Goal: Task Accomplishment & Management: Manage account settings

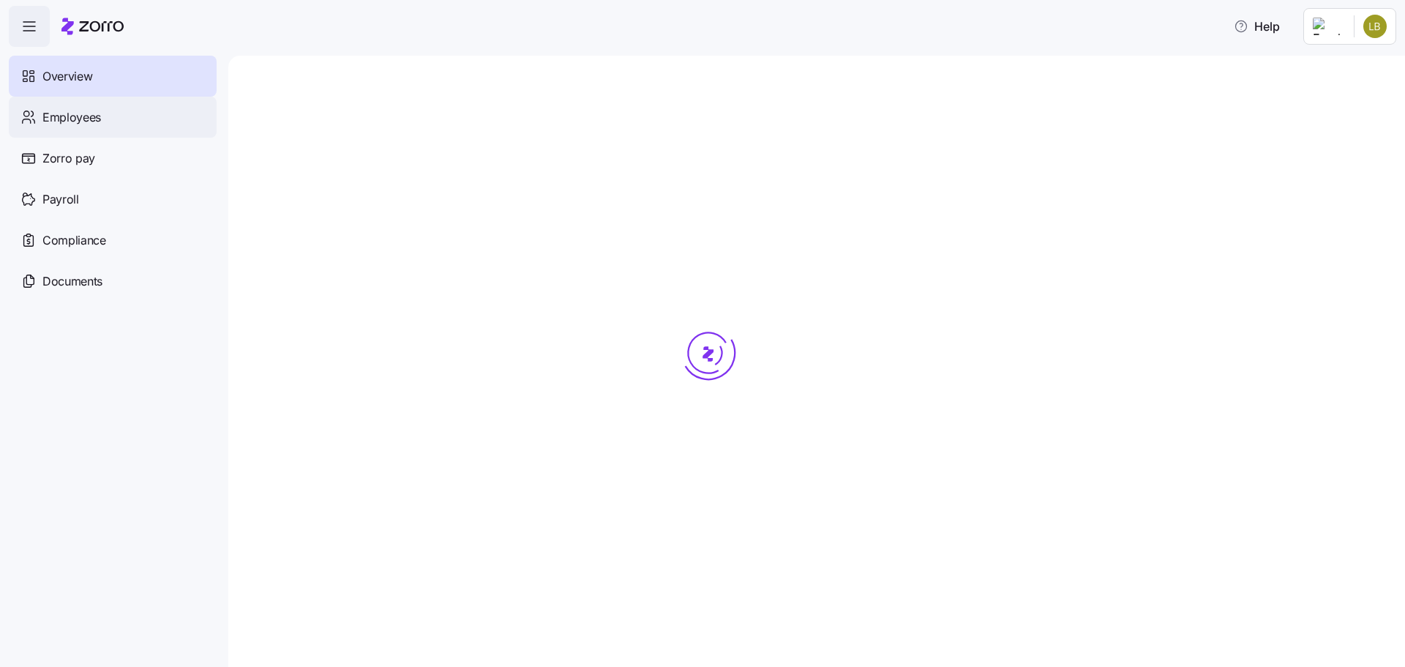
click at [45, 121] on span "Employees" at bounding box center [71, 117] width 59 height 18
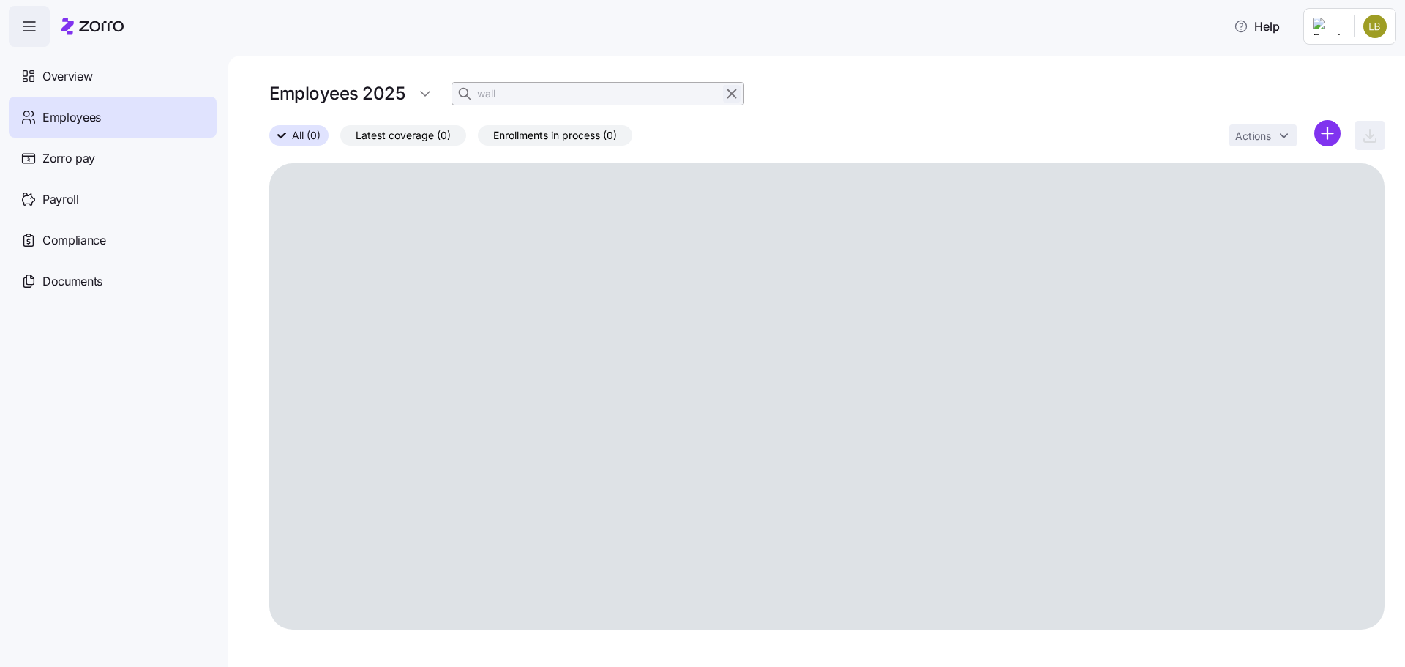
click at [729, 94] on icon "button" at bounding box center [732, 94] width 16 height 18
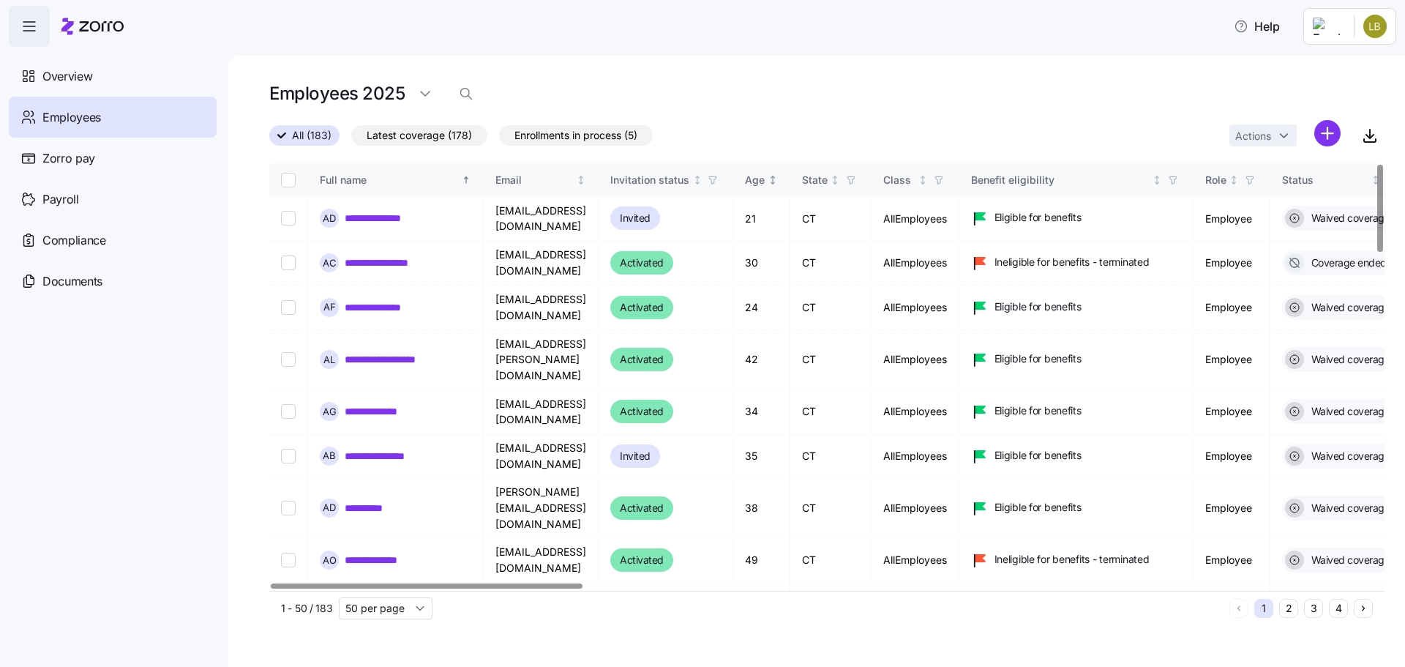
click at [765, 179] on div "Age" at bounding box center [755, 180] width 20 height 16
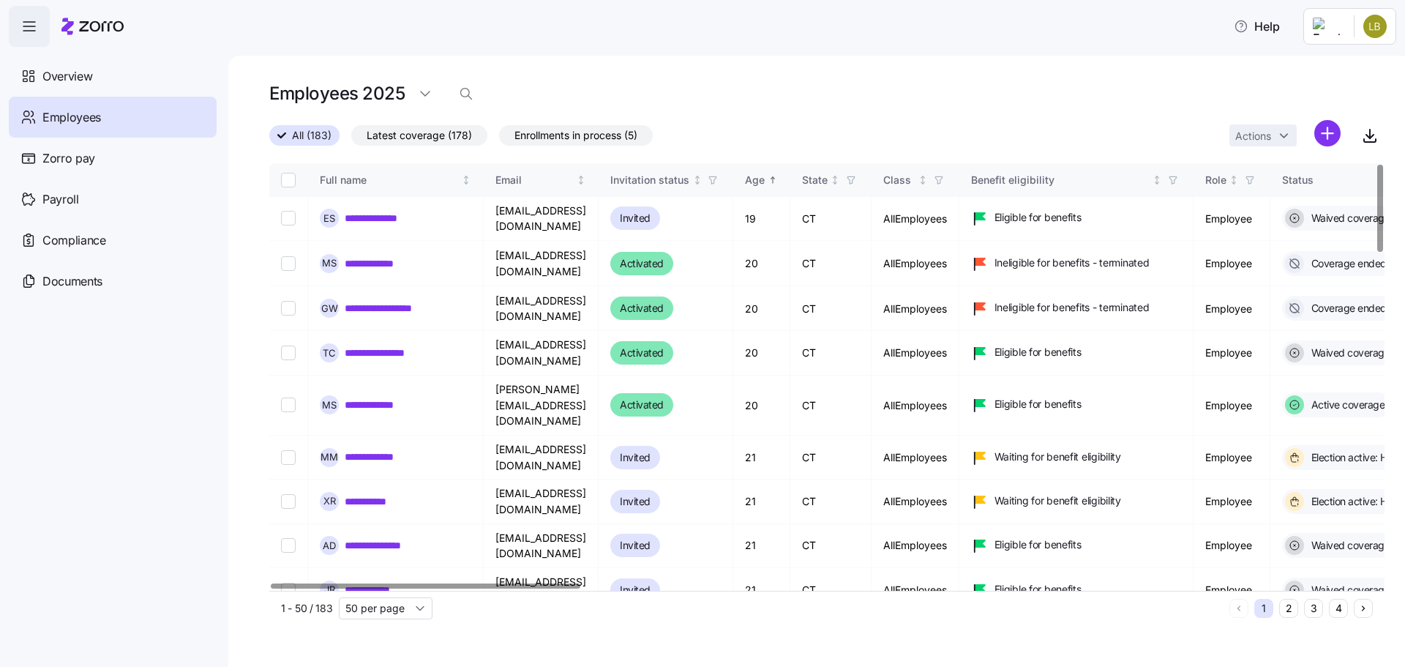
click at [778, 179] on div "Age" at bounding box center [761, 180] width 33 height 16
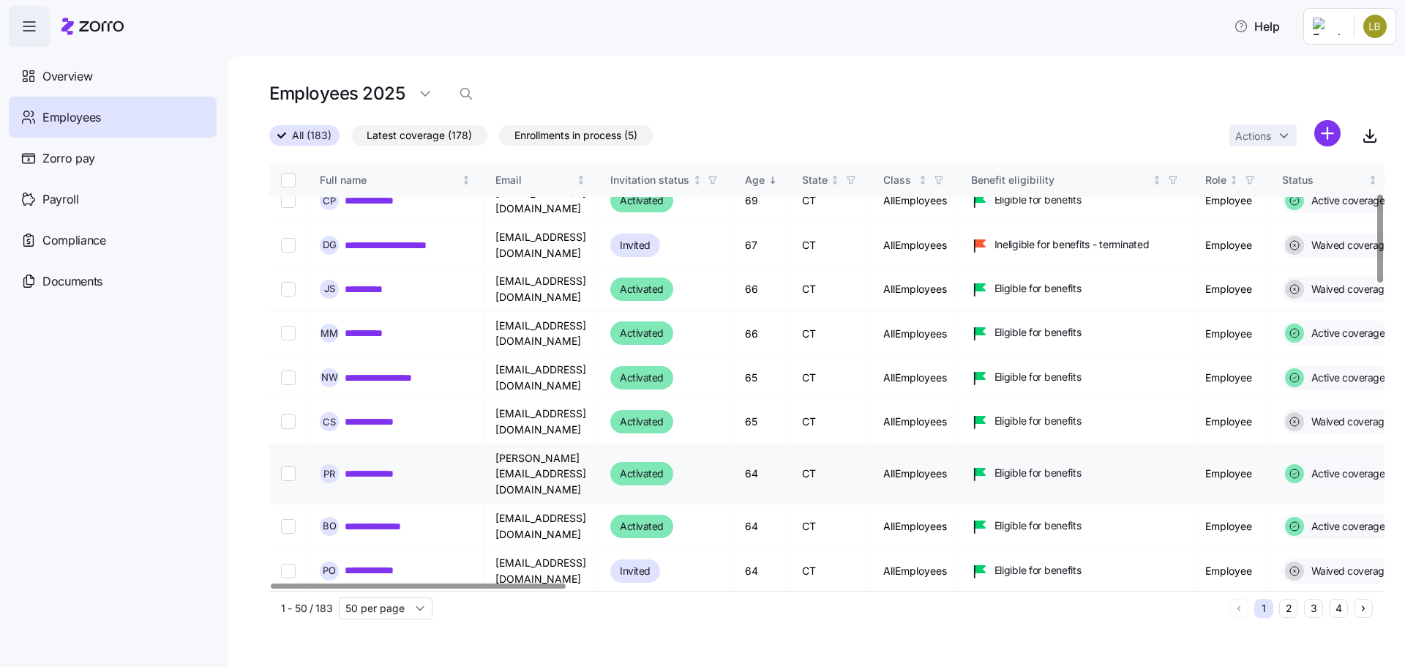
scroll to position [146, 0]
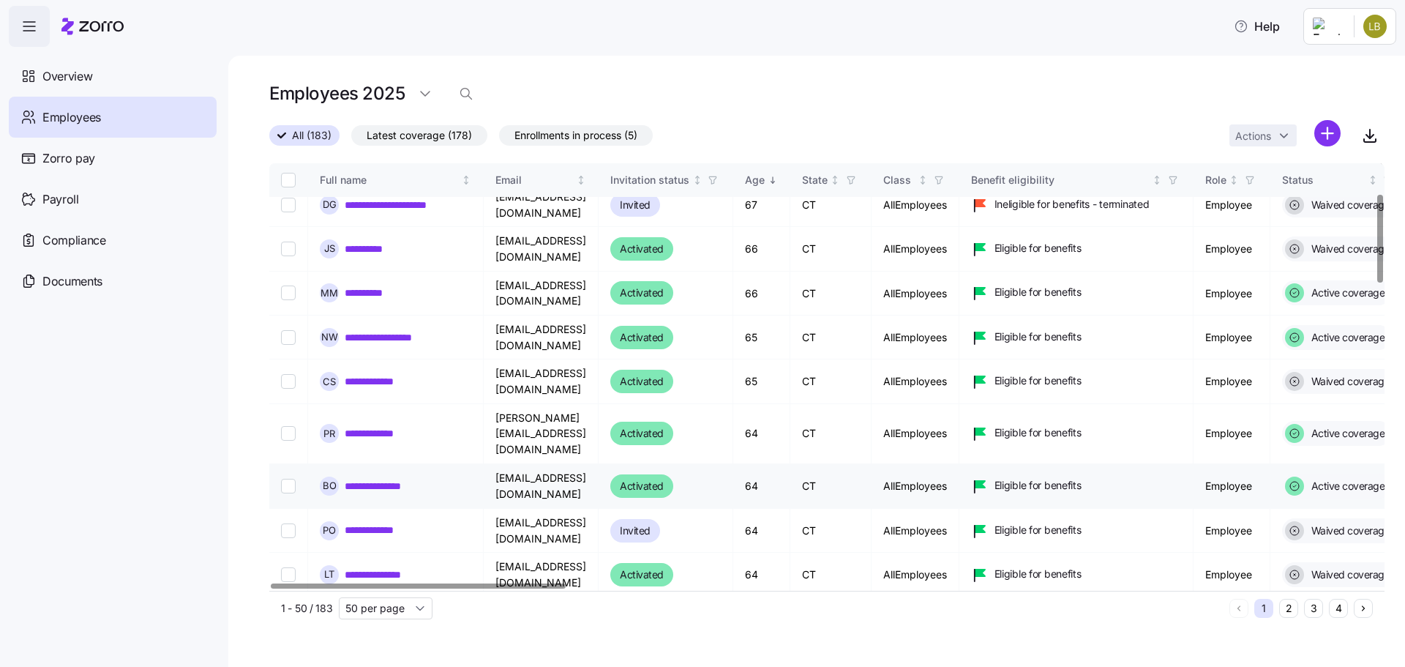
click at [395, 479] on link "**********" at bounding box center [381, 486] width 73 height 15
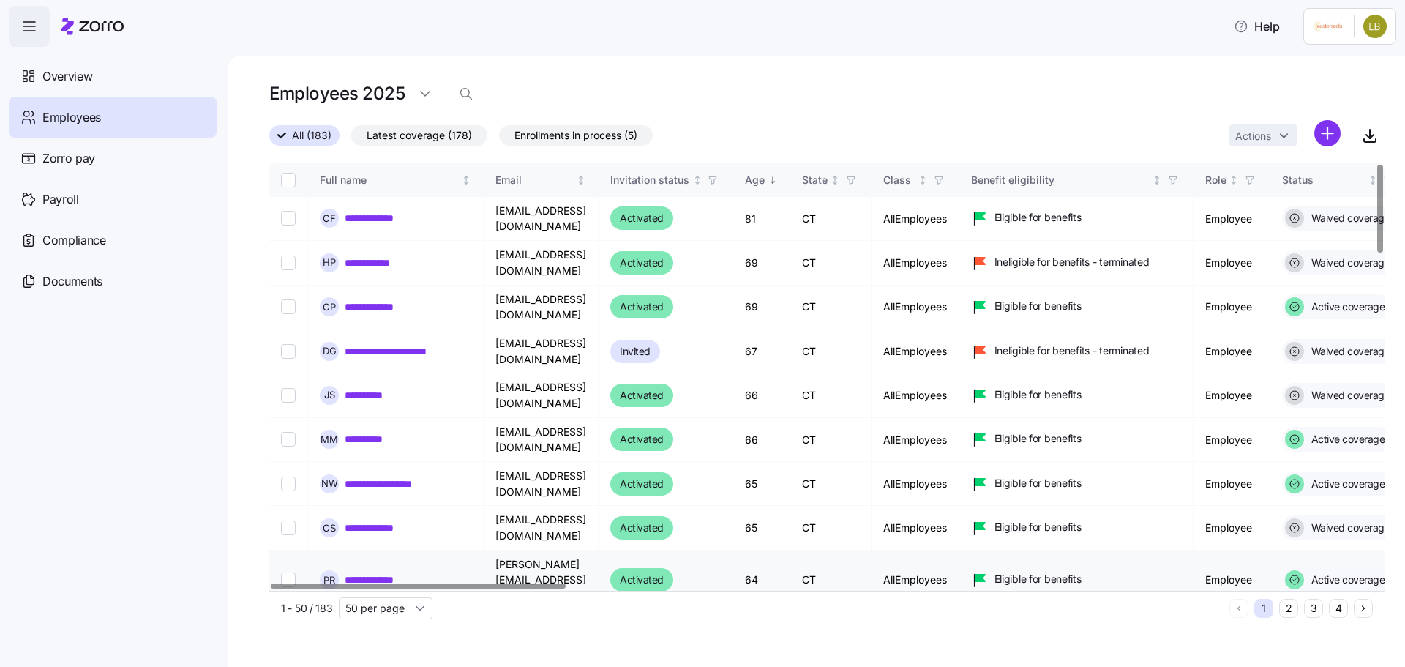
click at [388, 572] on link "**********" at bounding box center [373, 579] width 57 height 15
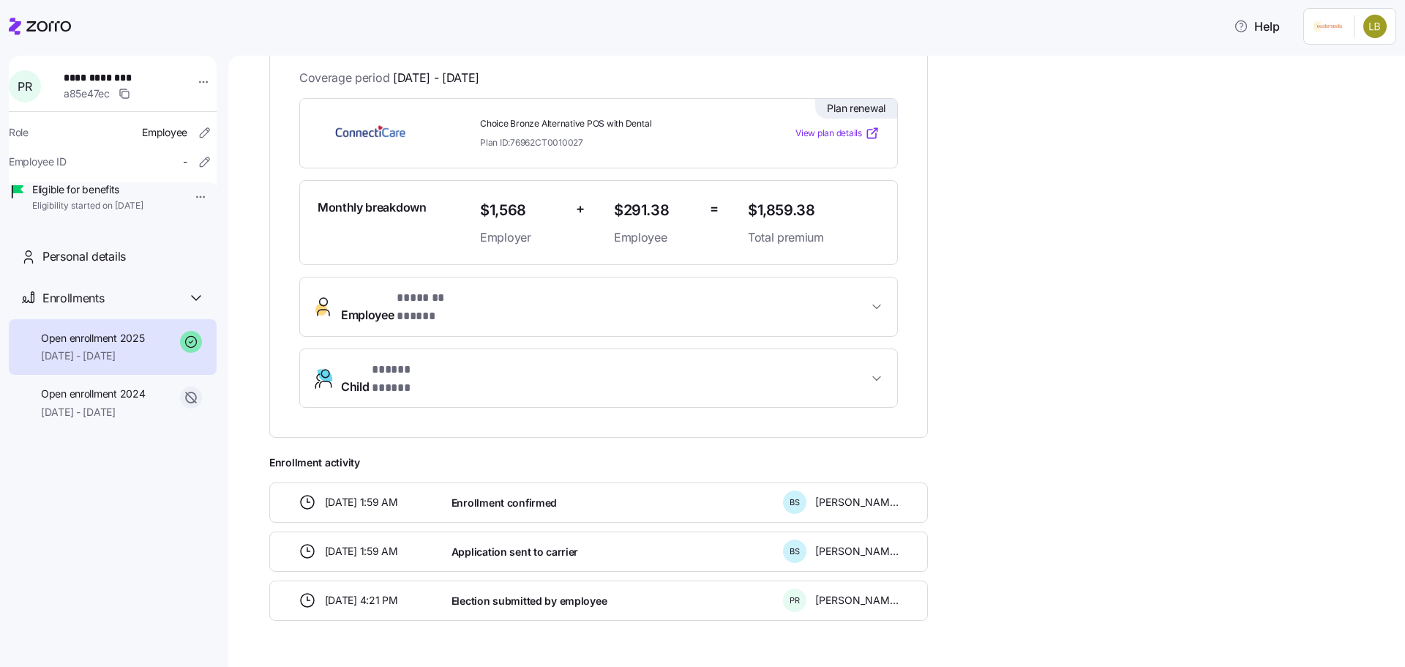
scroll to position [301, 0]
click at [829, 359] on span "Child * ***** ***** *" at bounding box center [604, 376] width 527 height 35
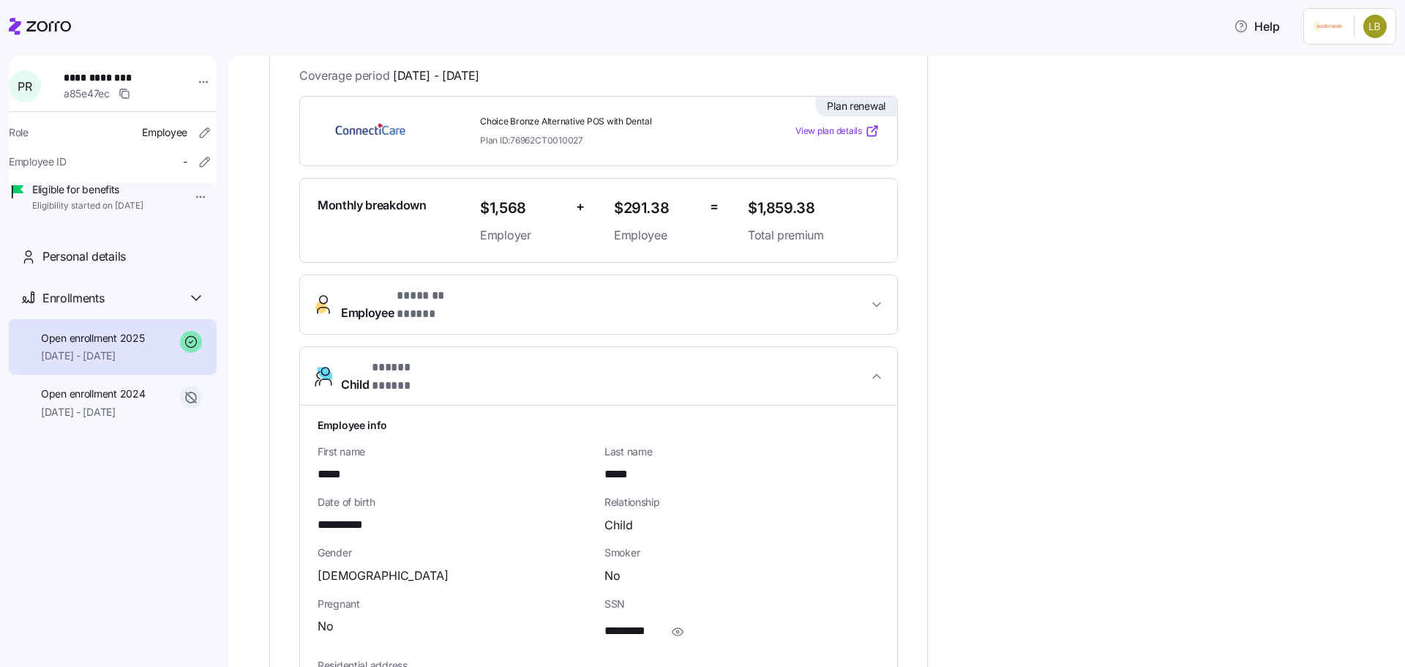
click at [812, 307] on div "**********" at bounding box center [598, 491] width 599 height 435
click at [874, 374] on icon "button" at bounding box center [876, 376] width 7 height 4
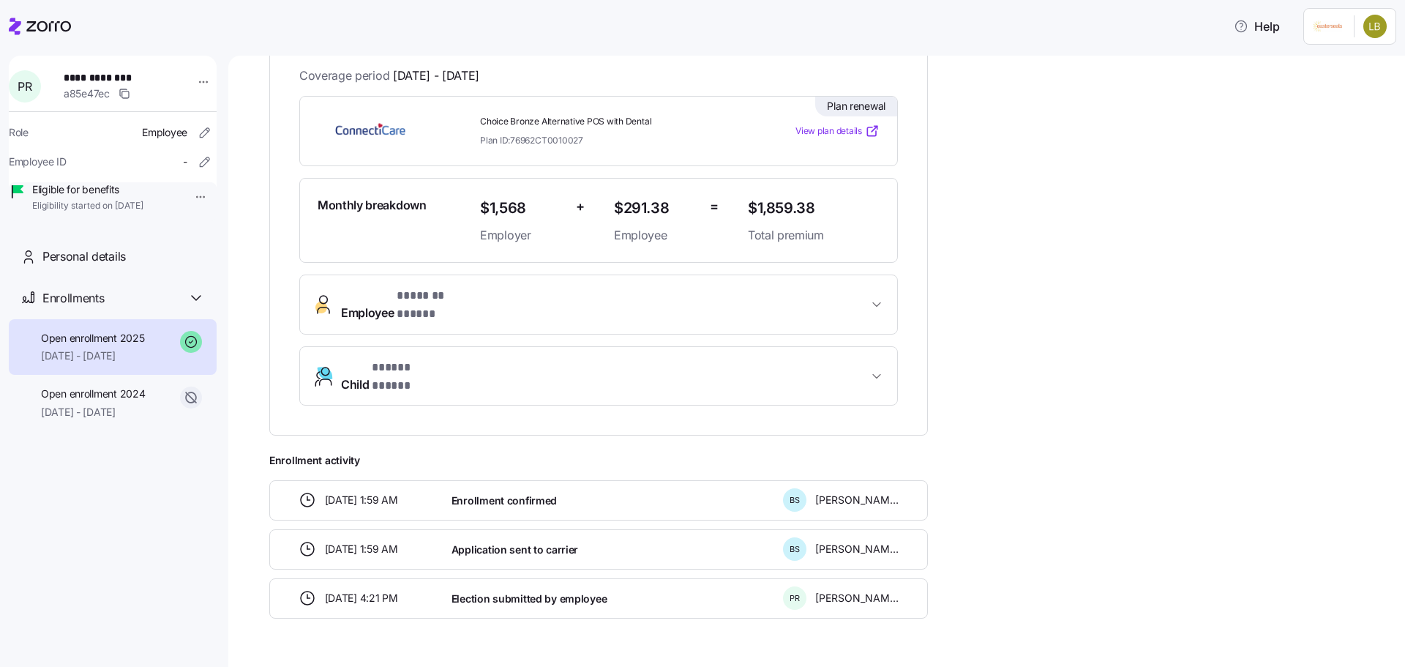
click at [28, 18] on icon at bounding box center [40, 27] width 62 height 18
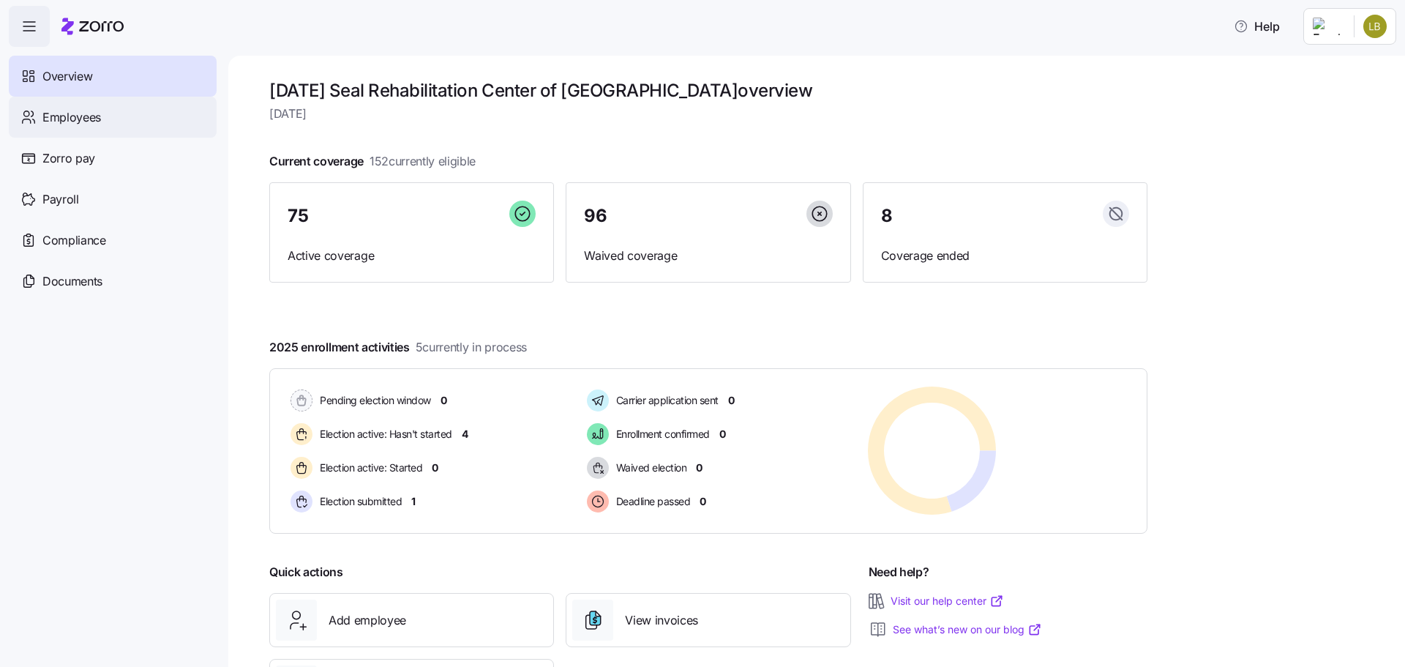
click at [80, 128] on div "Employees" at bounding box center [113, 117] width 208 height 41
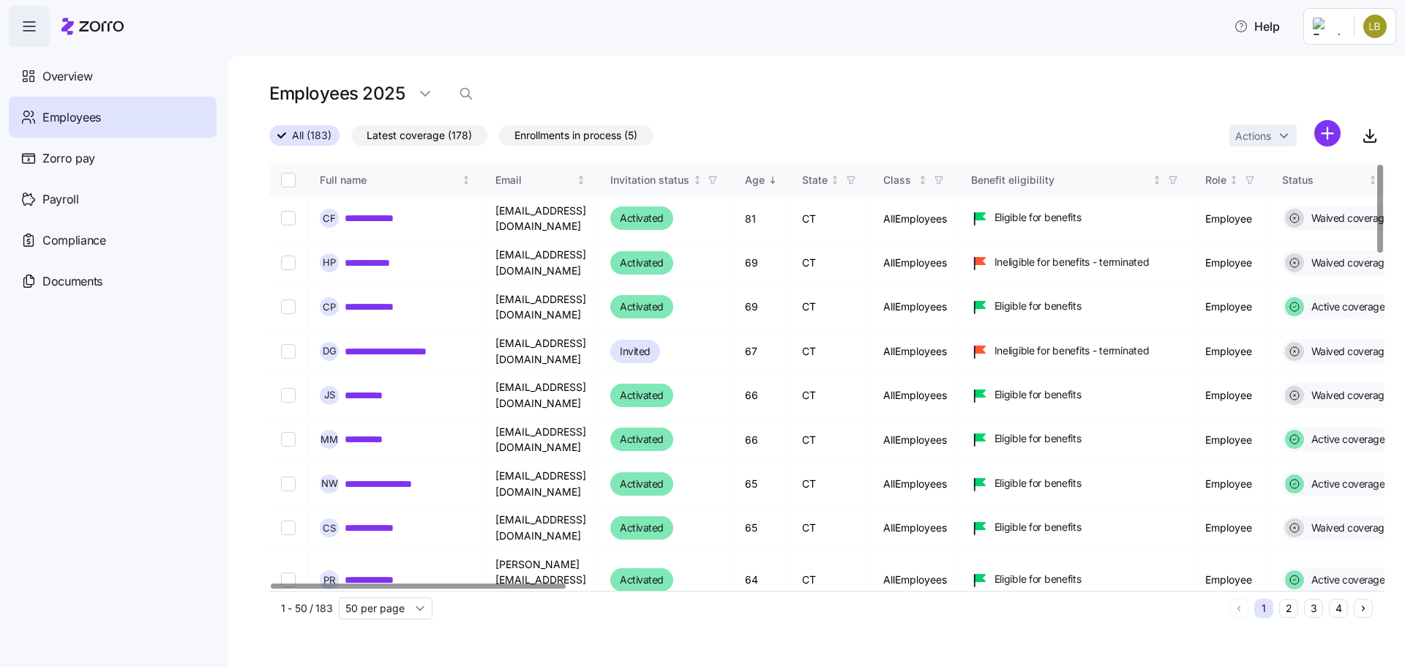
click at [765, 181] on div "Age" at bounding box center [755, 180] width 20 height 16
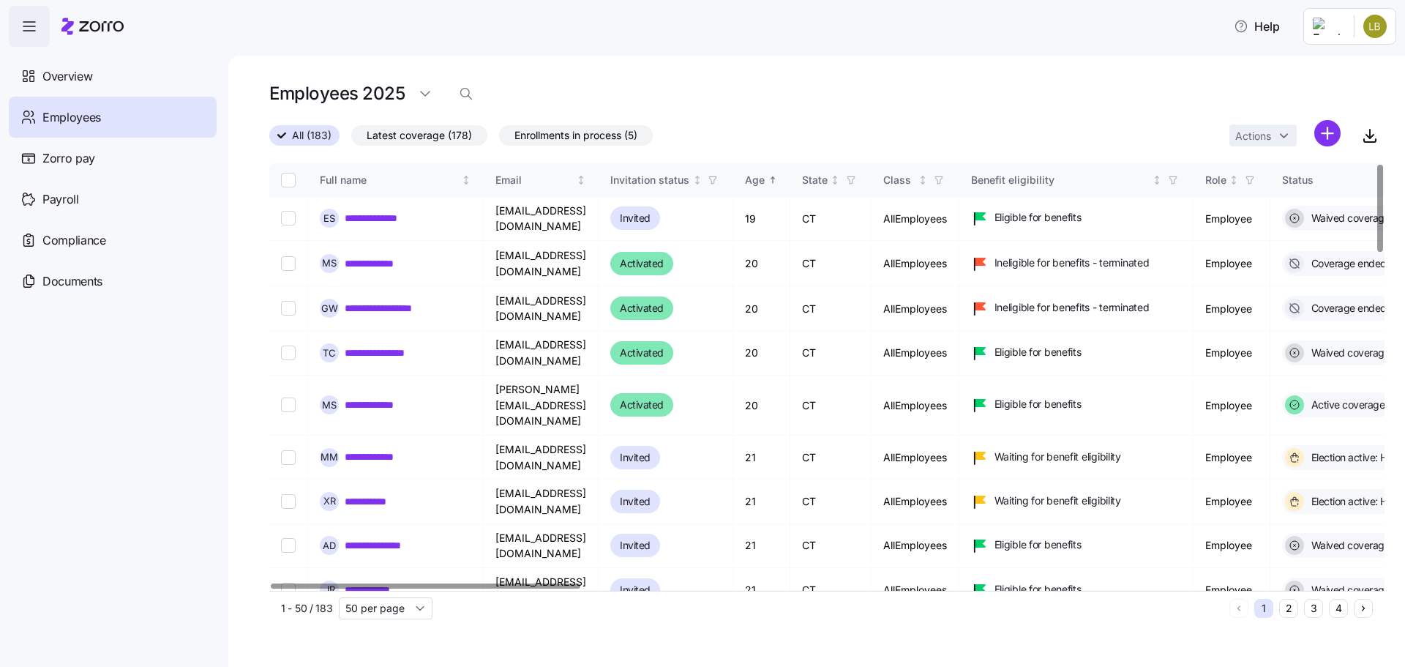
click at [778, 181] on icon "Sorted ascending" at bounding box center [773, 180] width 10 height 10
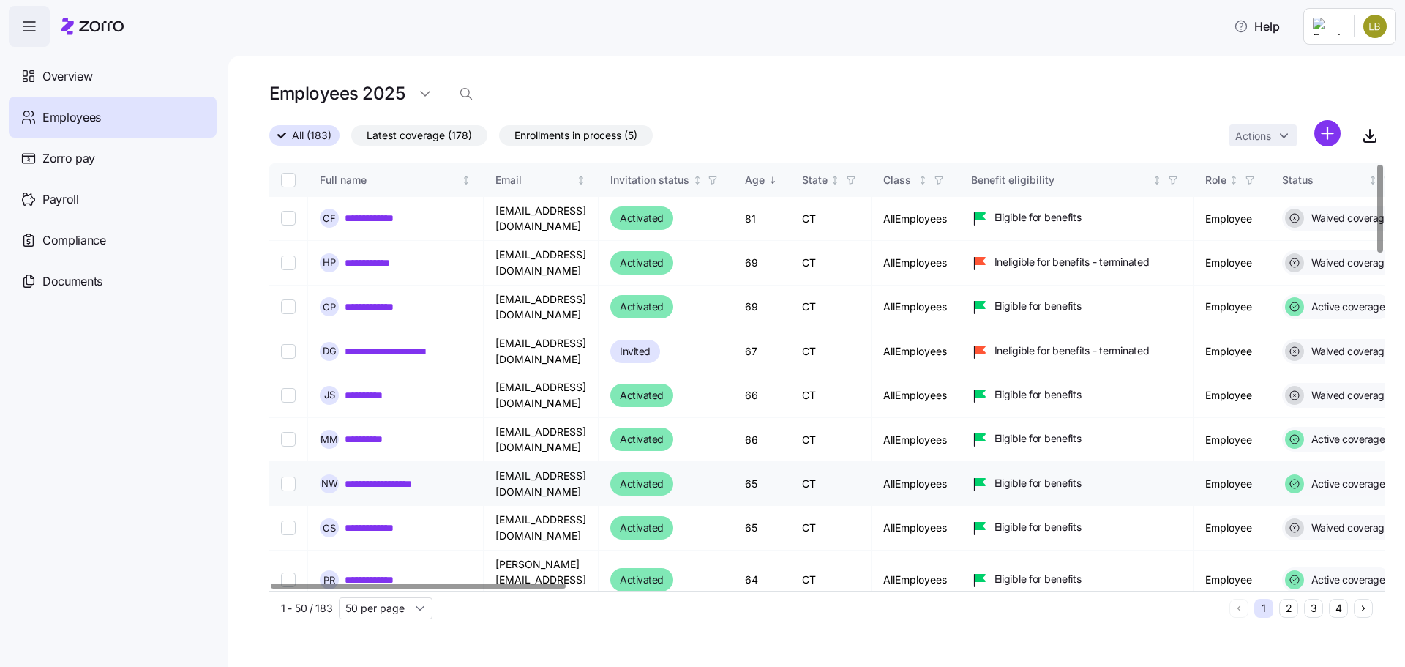
click at [290, 476] on input "Select record 7" at bounding box center [288, 483] width 15 height 15
checkbox input "true"
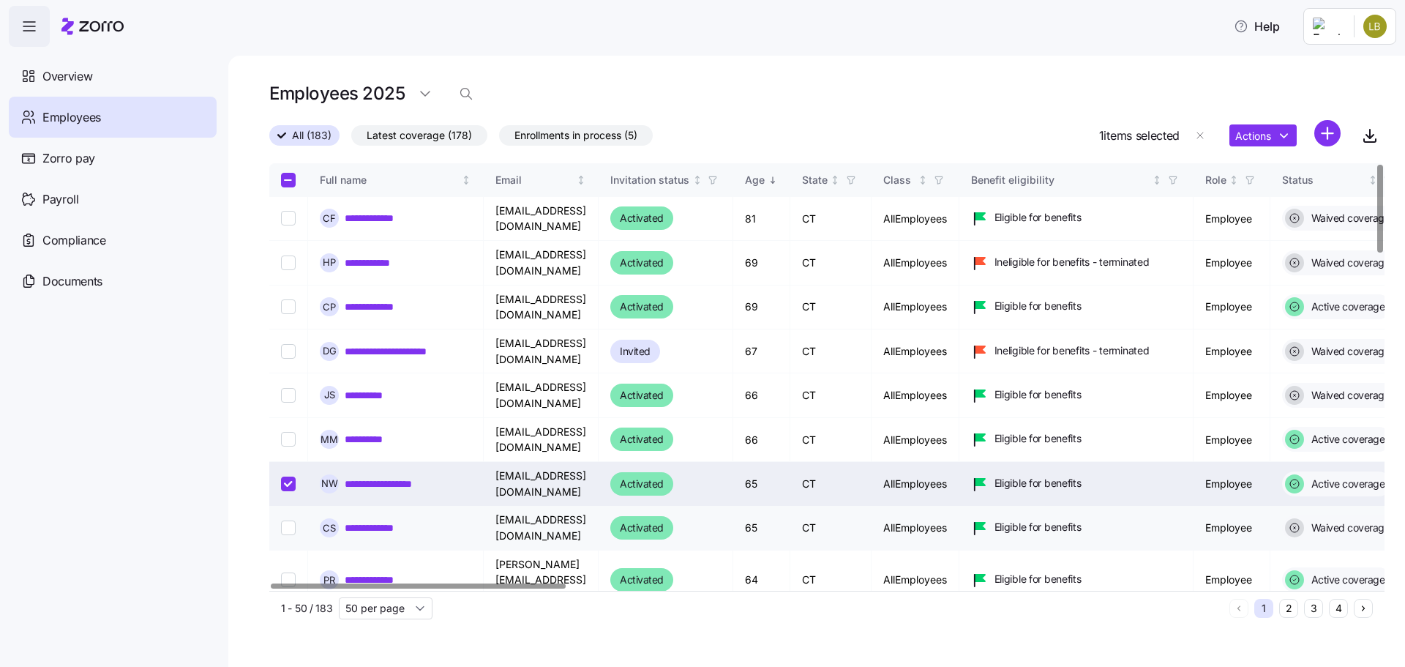
click at [288, 520] on input "Select record 8" at bounding box center [288, 527] width 15 height 15
checkbox input "true"
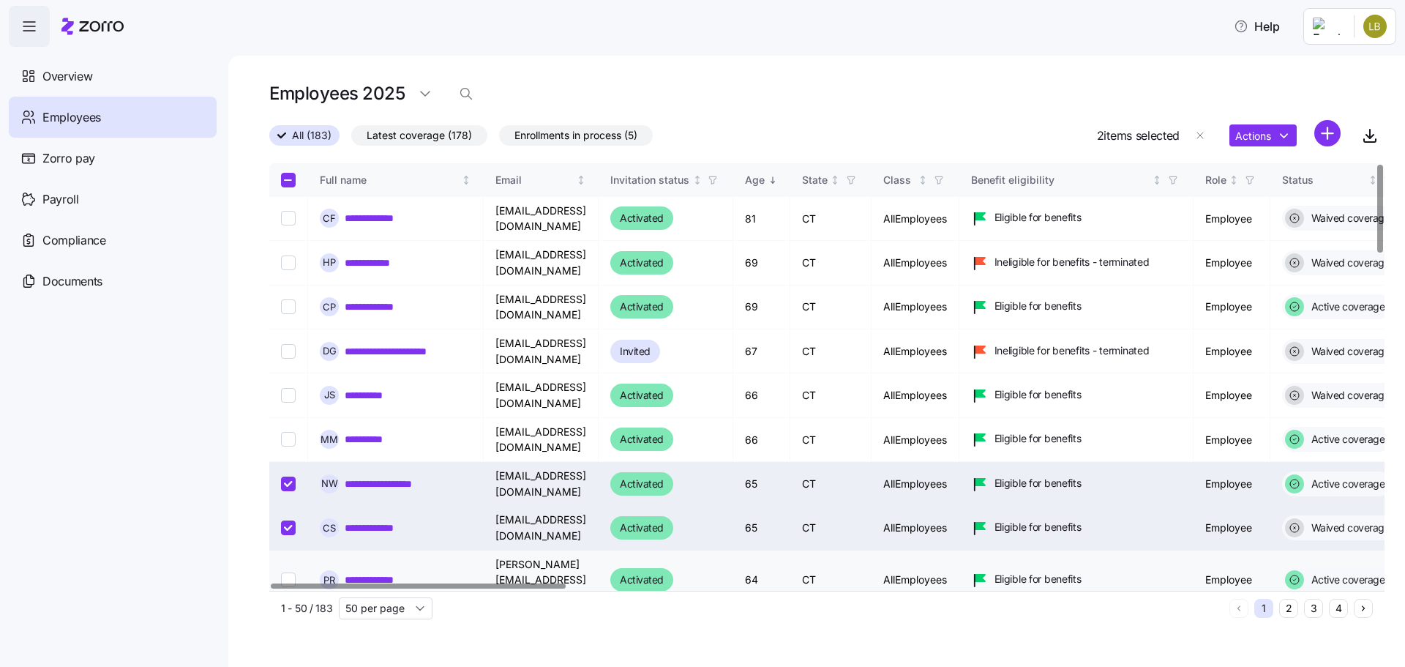
click at [288, 572] on input "Select record 9" at bounding box center [288, 579] width 15 height 15
checkbox input "true"
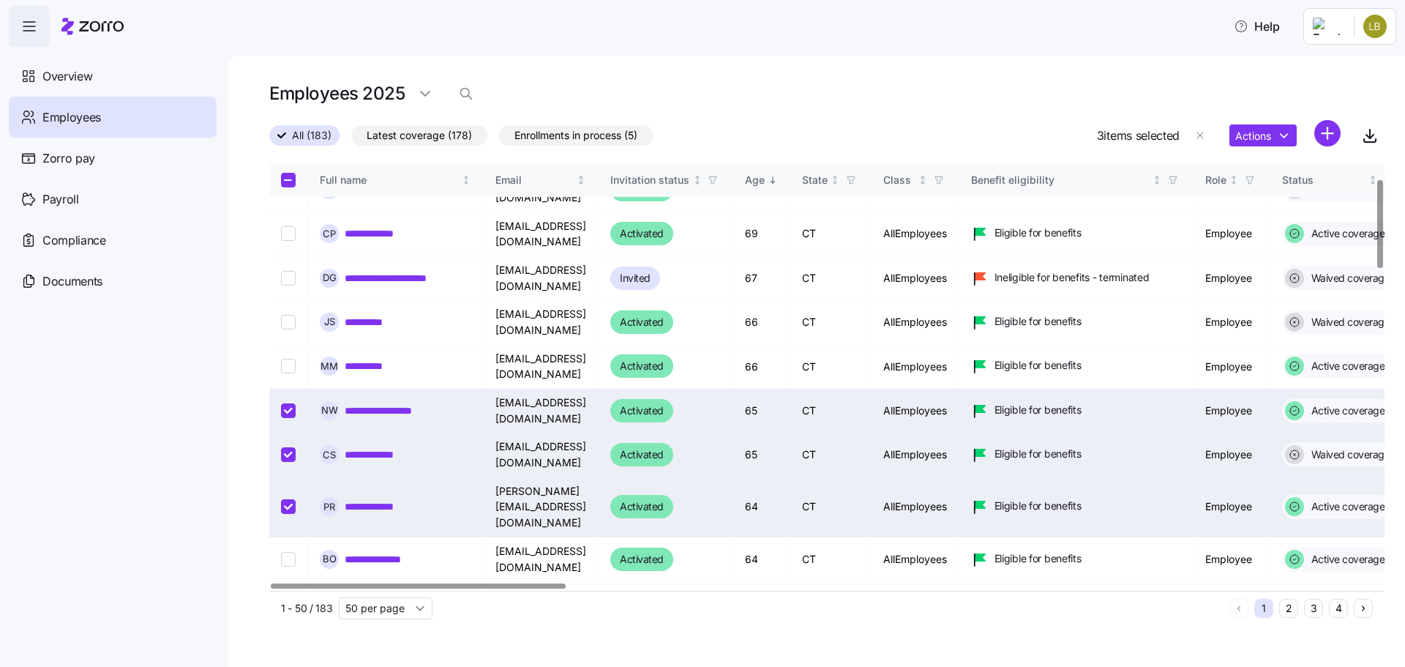
scroll to position [146, 0]
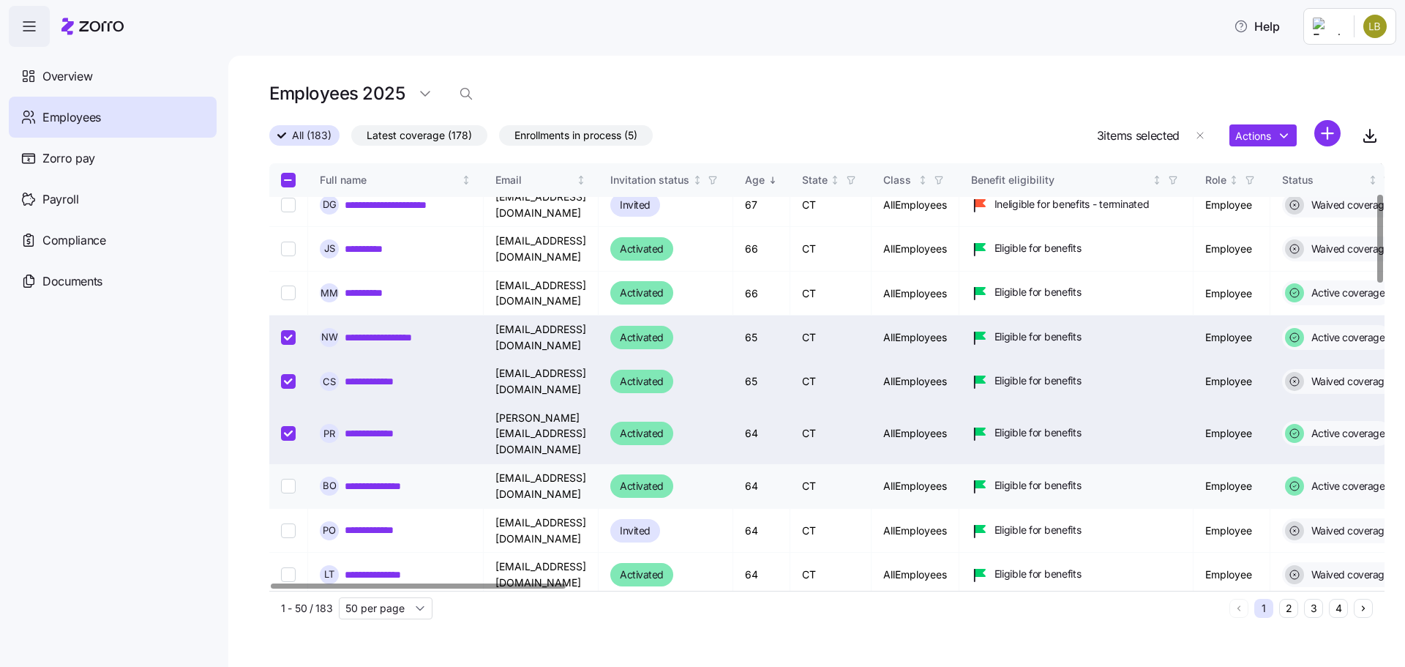
click at [293, 479] on input "Select record 10" at bounding box center [288, 486] width 15 height 15
checkbox input "true"
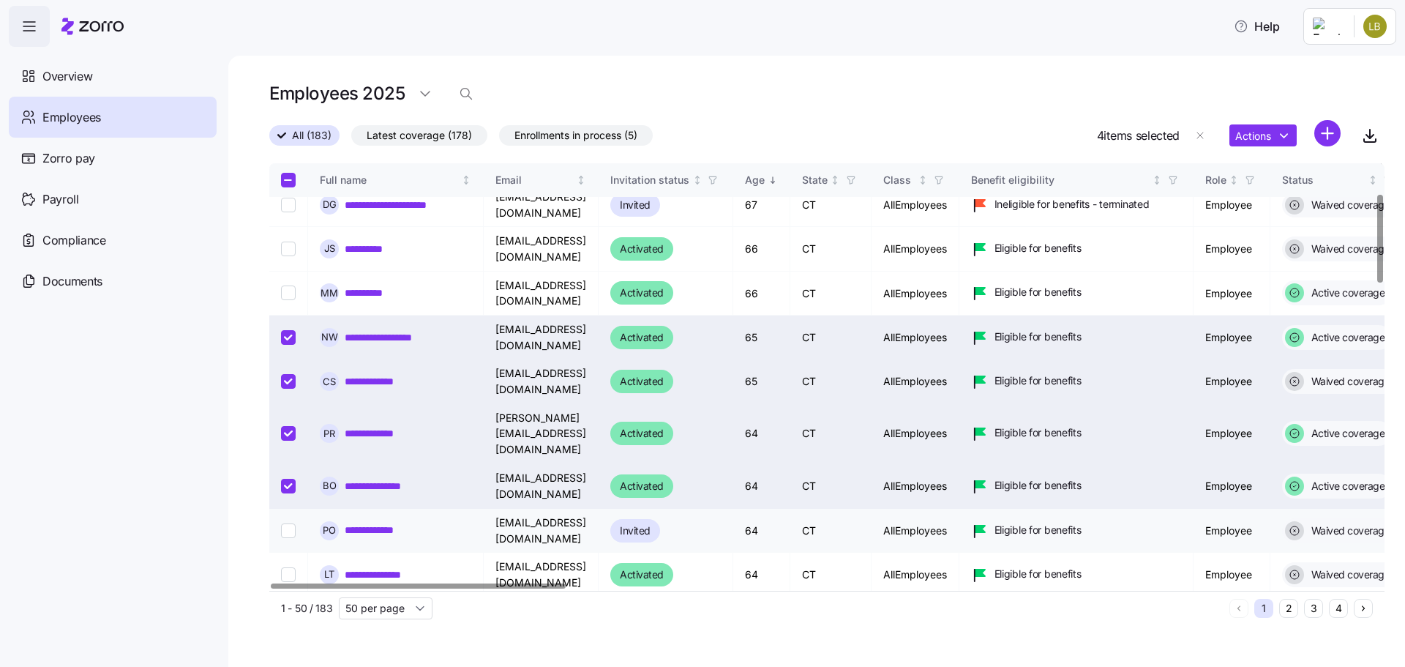
click at [294, 523] on input "Select record 11" at bounding box center [288, 530] width 15 height 15
checkbox input "true"
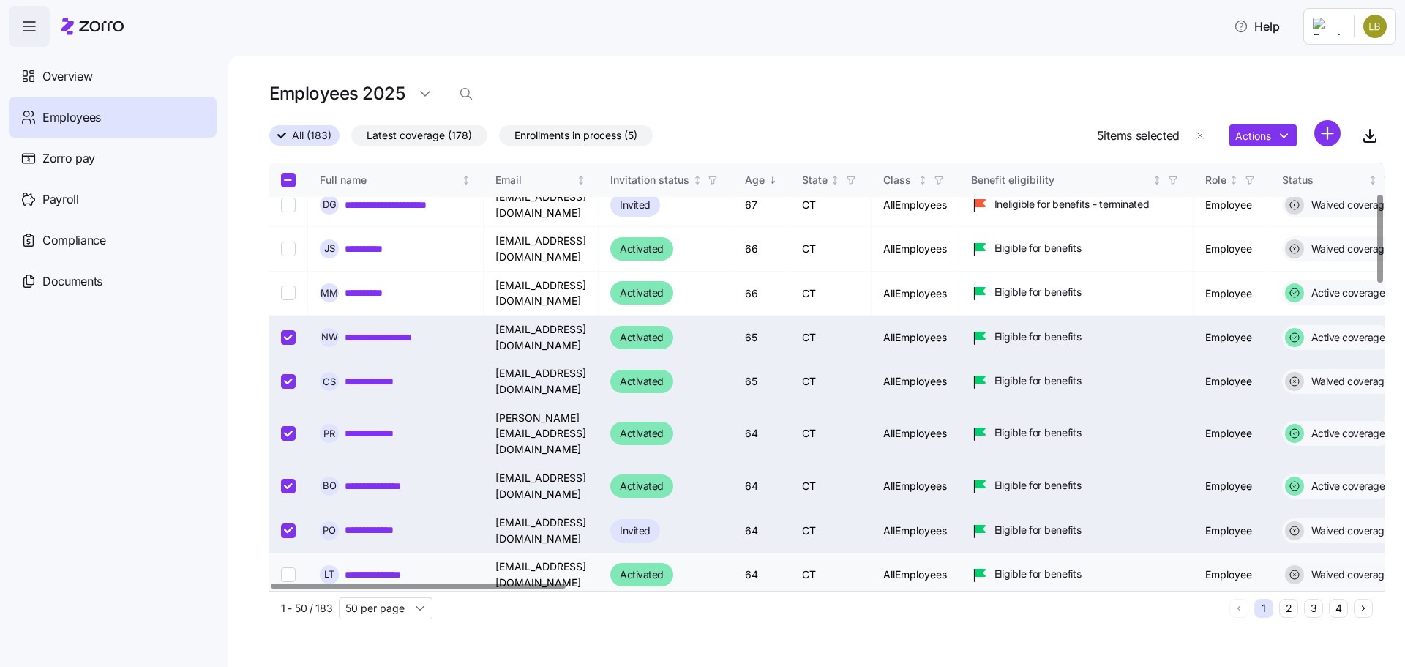
click at [281, 567] on input "Select record 12" at bounding box center [288, 574] width 15 height 15
checkbox input "true"
click at [290, 611] on input "Select record 13" at bounding box center [288, 618] width 15 height 15
checkbox input "true"
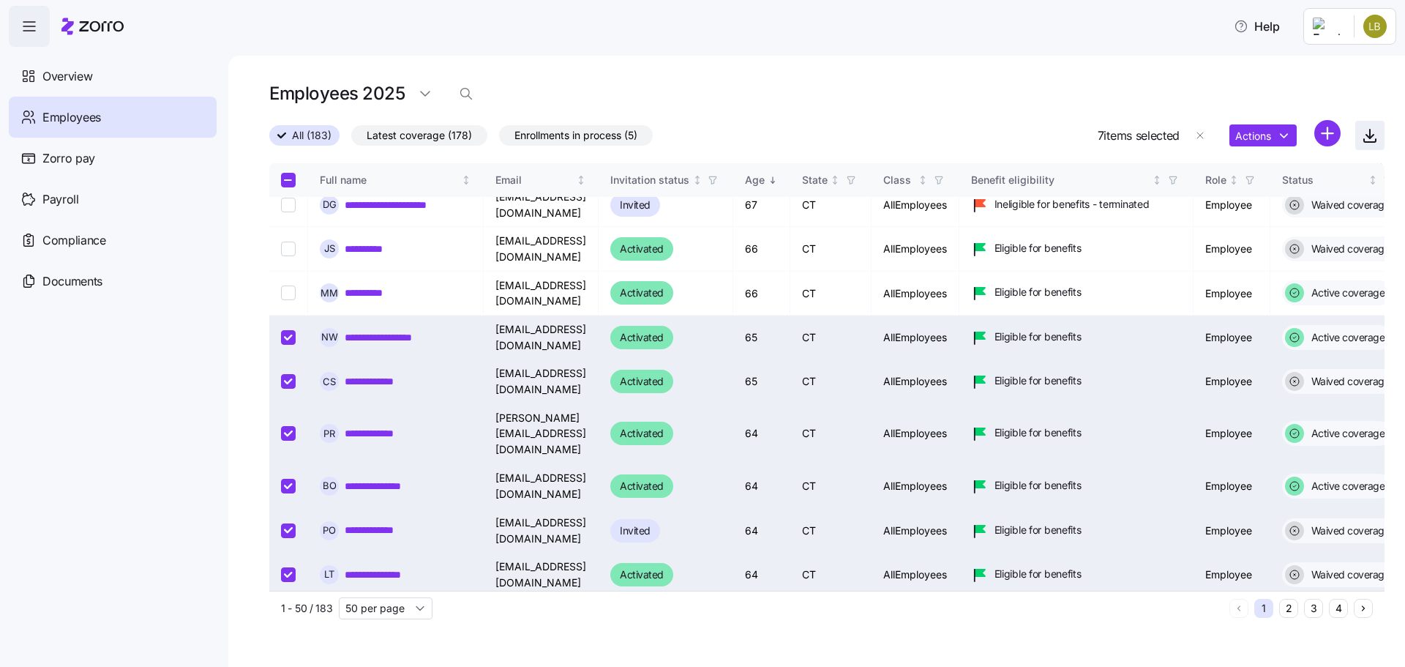
click at [1373, 142] on icon "button" at bounding box center [1370, 136] width 18 height 18
click at [59, 87] on div "Overview" at bounding box center [113, 76] width 208 height 41
